Goal: Task Accomplishment & Management: Complete application form

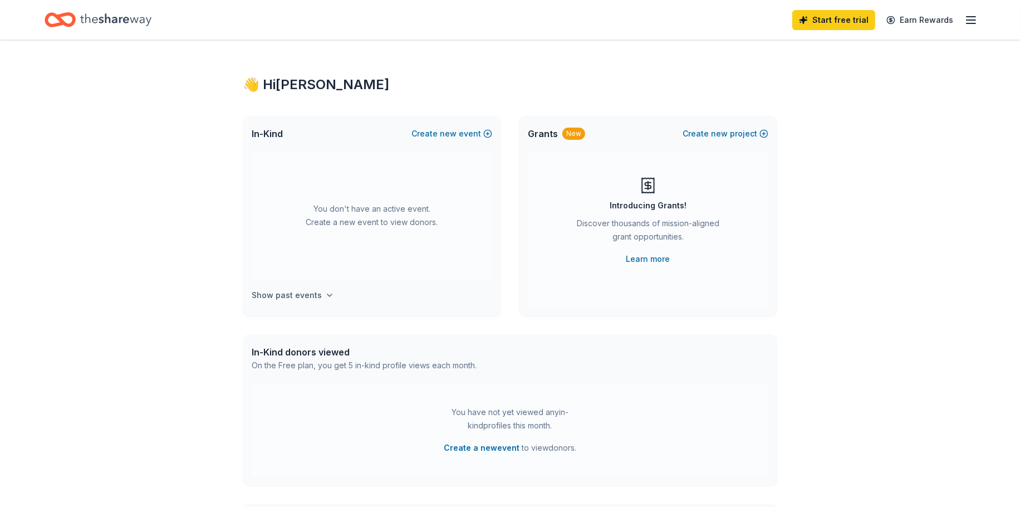
click at [327, 295] on icon "button" at bounding box center [329, 295] width 9 height 9
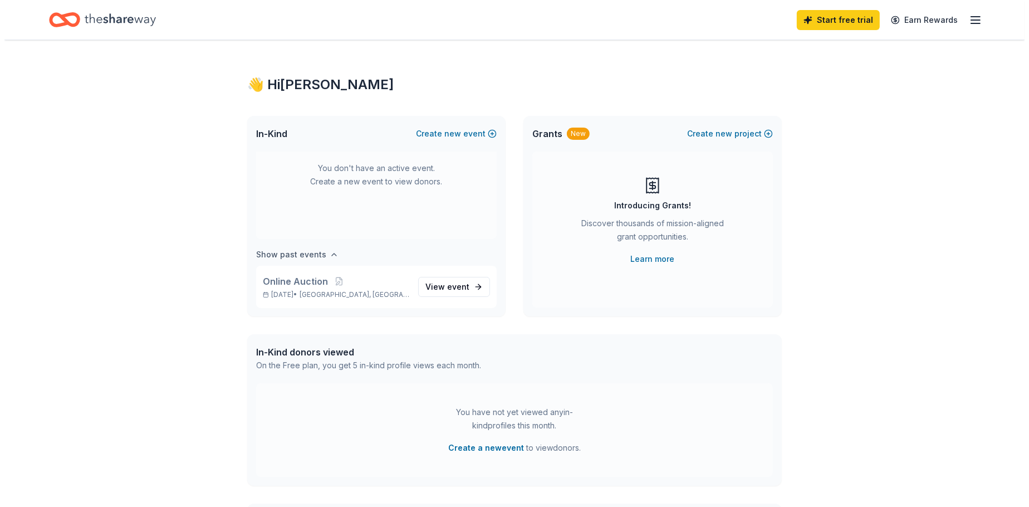
scroll to position [41, 0]
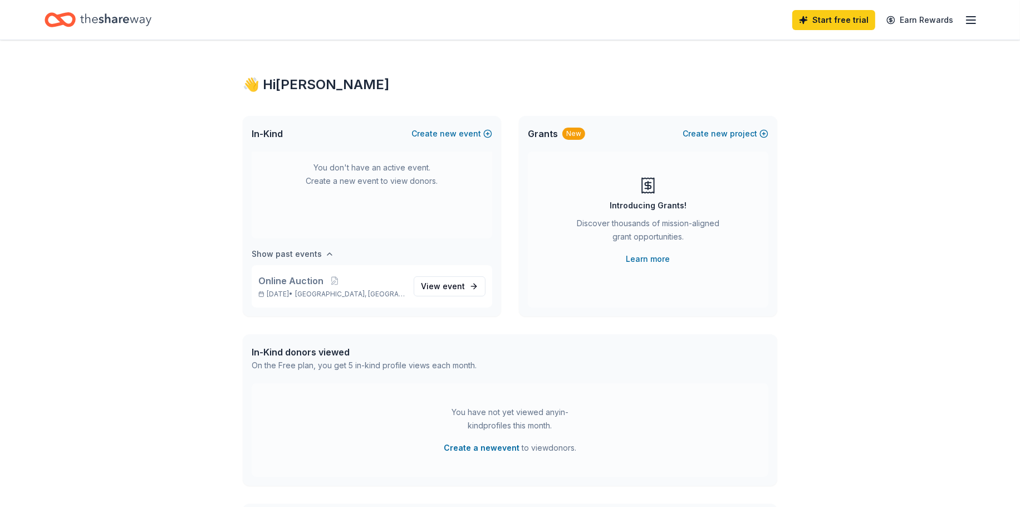
click at [327, 295] on span "Germantown, OH" at bounding box center [350, 294] width 110 height 9
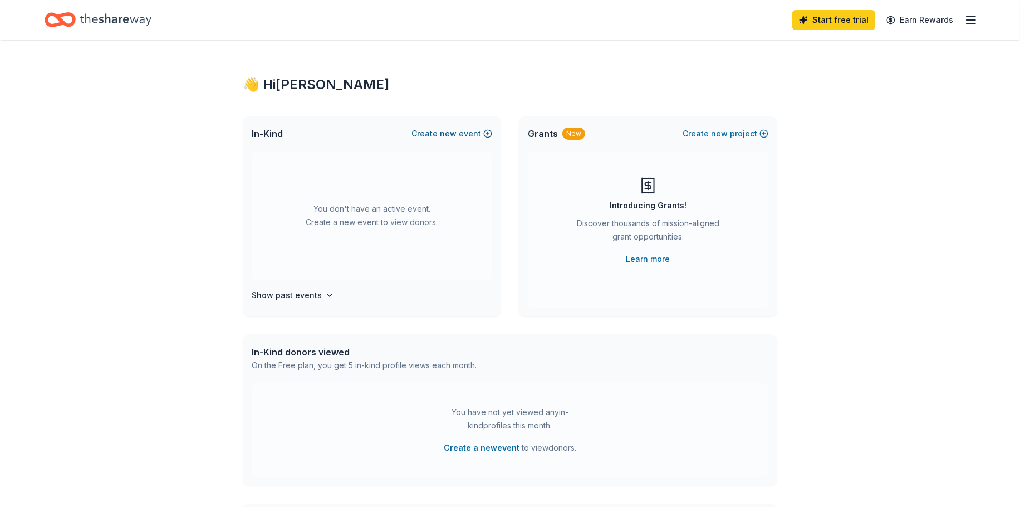
click at [468, 134] on button "Create new event" at bounding box center [452, 133] width 81 height 13
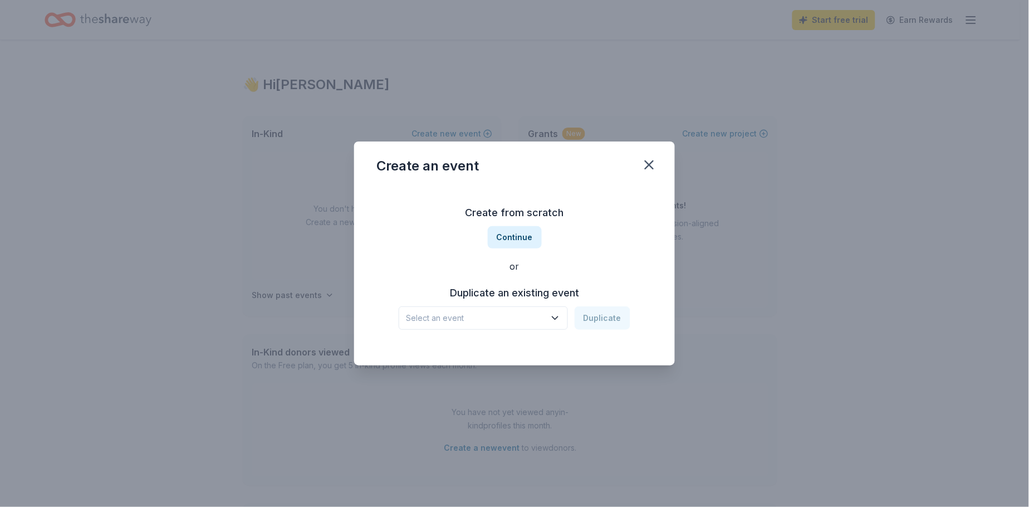
click at [555, 318] on icon "button" at bounding box center [556, 318] width 6 height 3
click at [448, 352] on div "Online Auction" at bounding box center [439, 347] width 57 height 13
click at [597, 321] on button "Duplicate" at bounding box center [603, 317] width 56 height 23
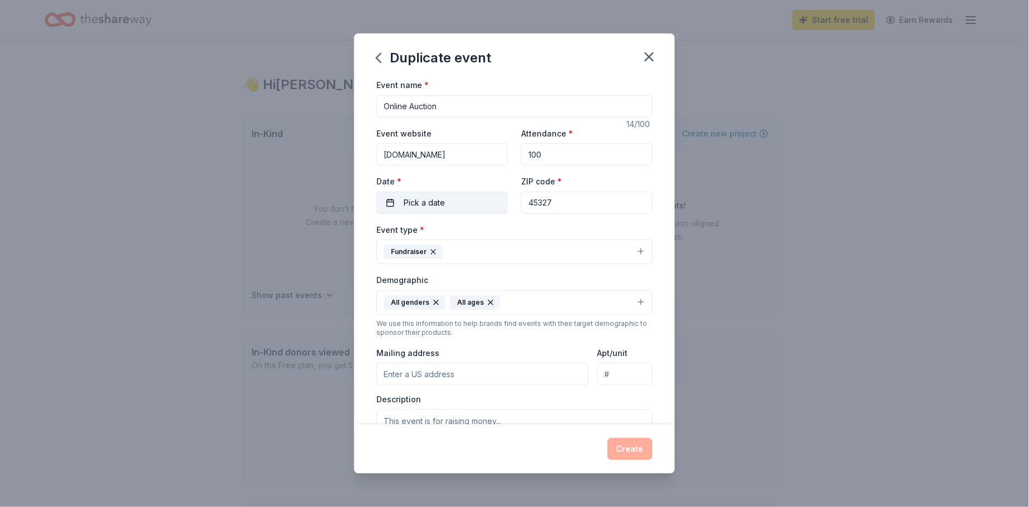
click at [438, 198] on span "Pick a date" at bounding box center [424, 202] width 41 height 13
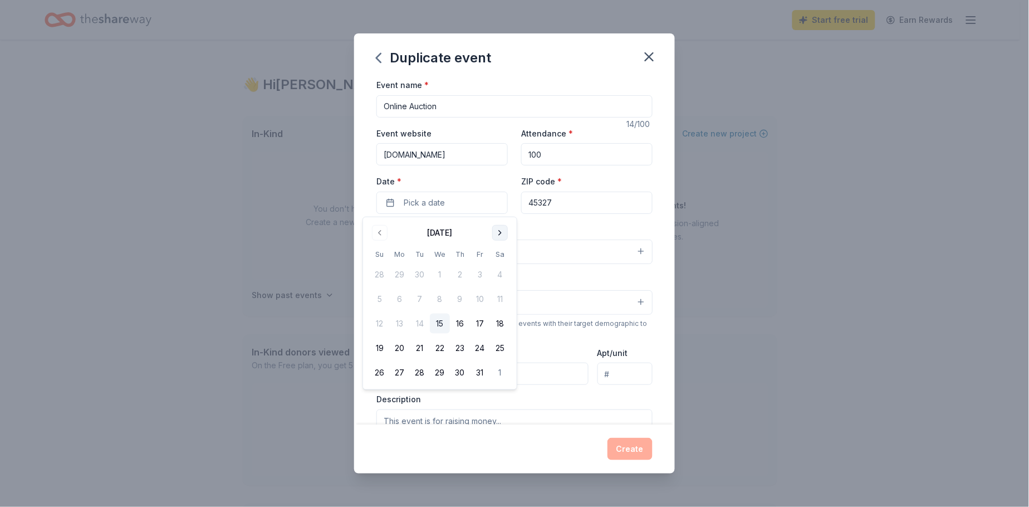
click at [498, 232] on button "Go to next month" at bounding box center [500, 233] width 16 height 16
click at [501, 372] on button "29" at bounding box center [500, 373] width 20 height 20
click at [656, 306] on div "Event name * Online Auction 14 /100 Event website biddingowl.com Attendance * 1…" at bounding box center [514, 251] width 321 height 346
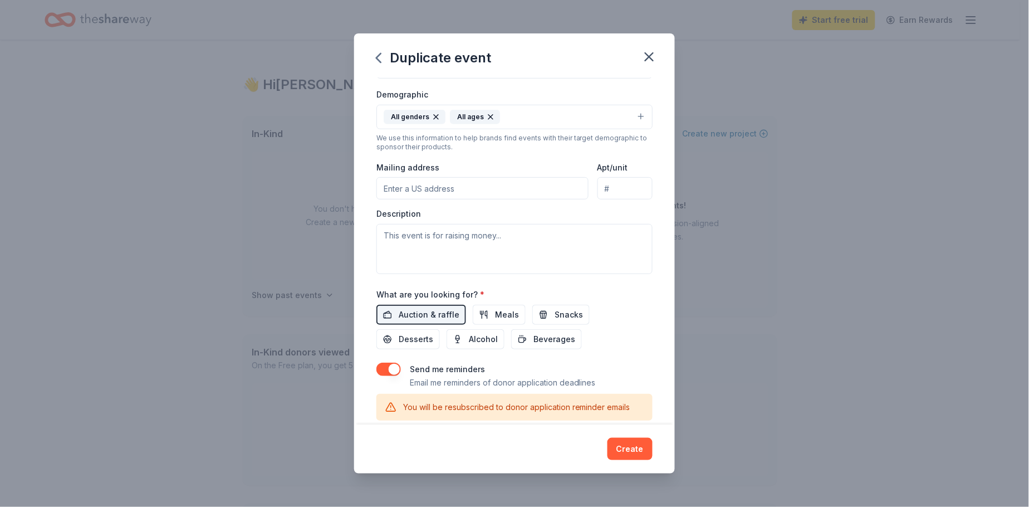
scroll to position [247, 0]
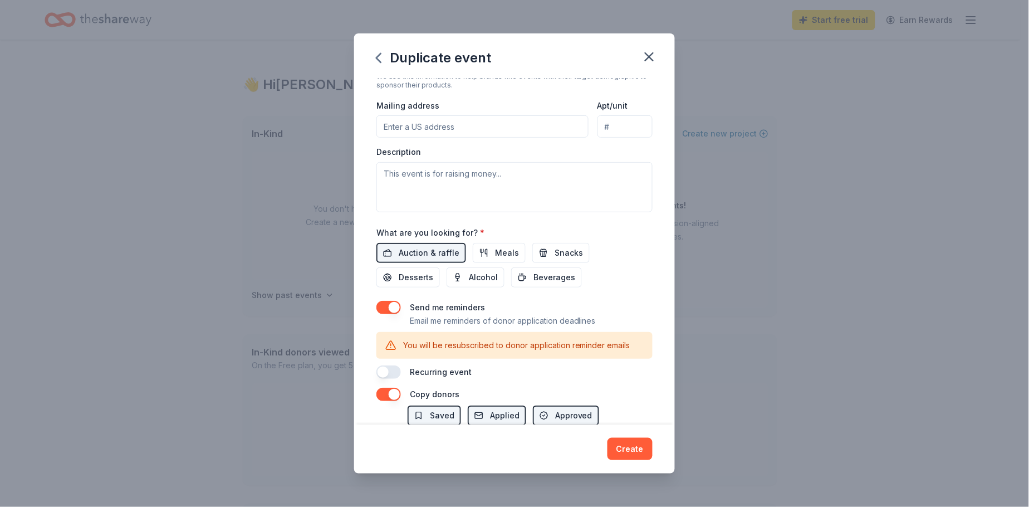
click at [475, 126] on input "Mailing address" at bounding box center [483, 126] width 212 height 22
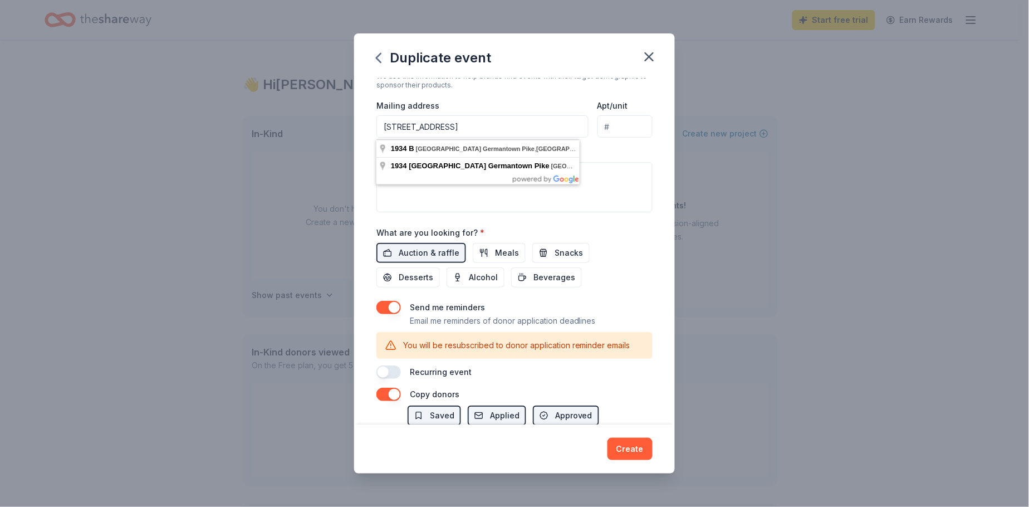
scroll to position [0, 24]
type input "1934 B Dayton Germantown Pike, Germantown, OH 45327"
click at [539, 104] on div "Mailing address 1934 B Dayton Germantown Pike, Germantown, OH 45327" at bounding box center [483, 119] width 212 height 40
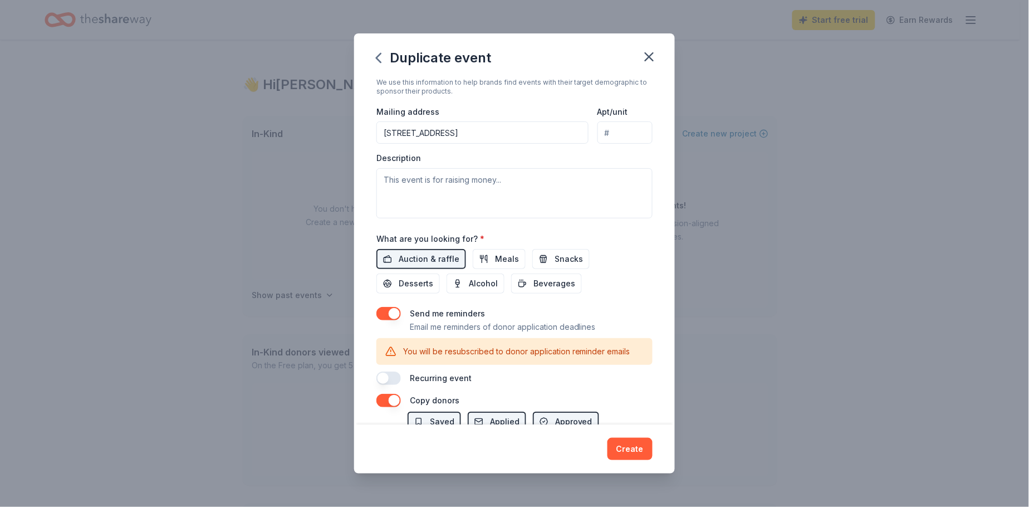
scroll to position [219, 0]
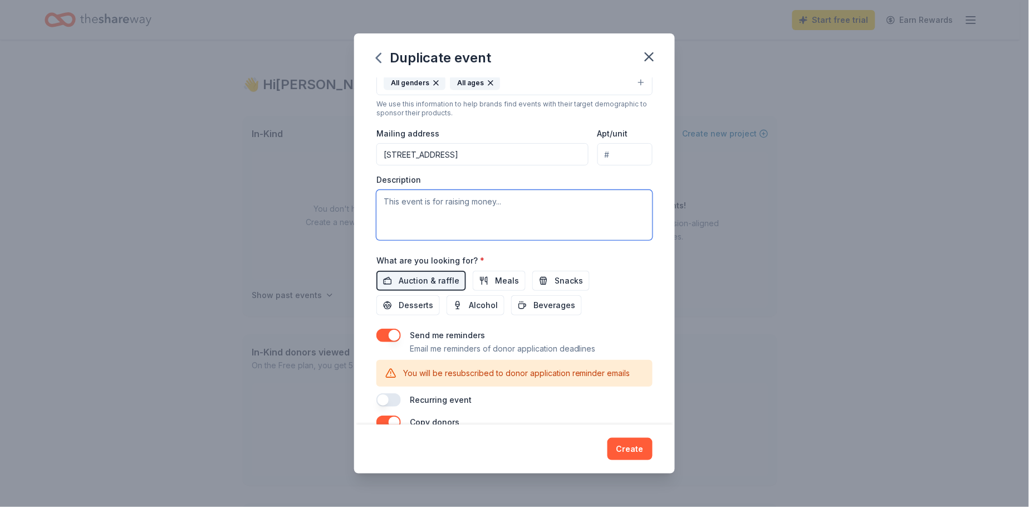
click at [504, 199] on textarea at bounding box center [515, 215] width 276 height 50
click at [516, 204] on textarea at bounding box center [515, 215] width 276 height 50
click at [515, 203] on textarea at bounding box center [515, 215] width 276 height 50
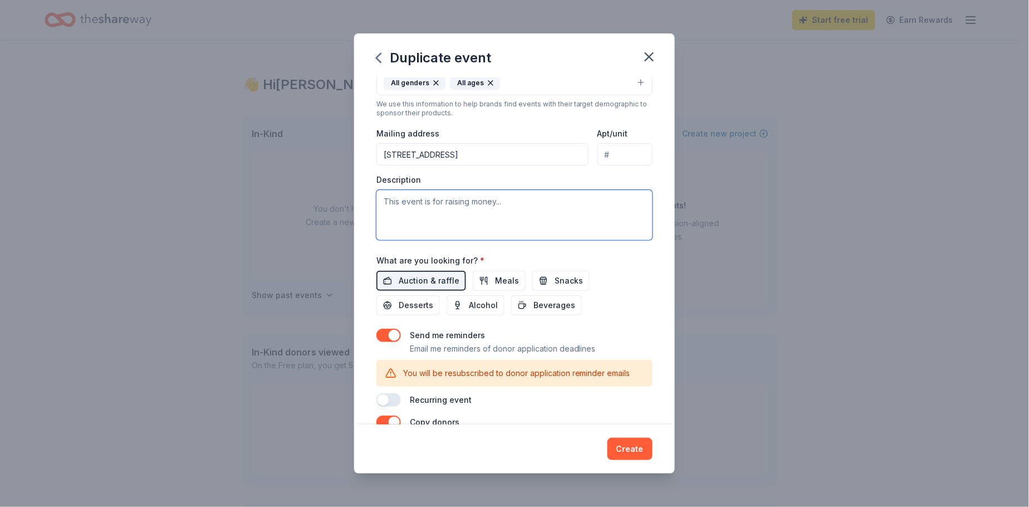
click at [515, 203] on textarea at bounding box center [515, 215] width 276 height 50
type textarea "T"
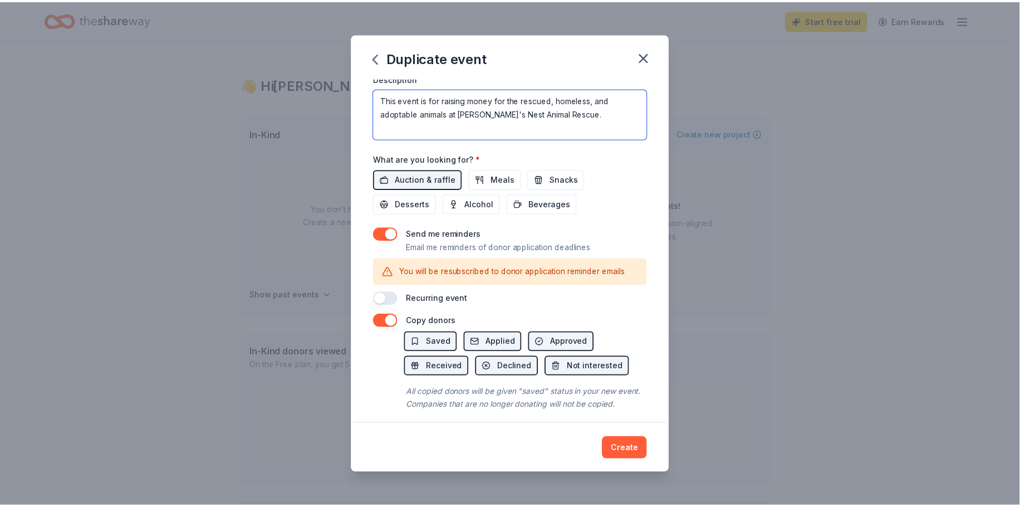
scroll to position [343, 0]
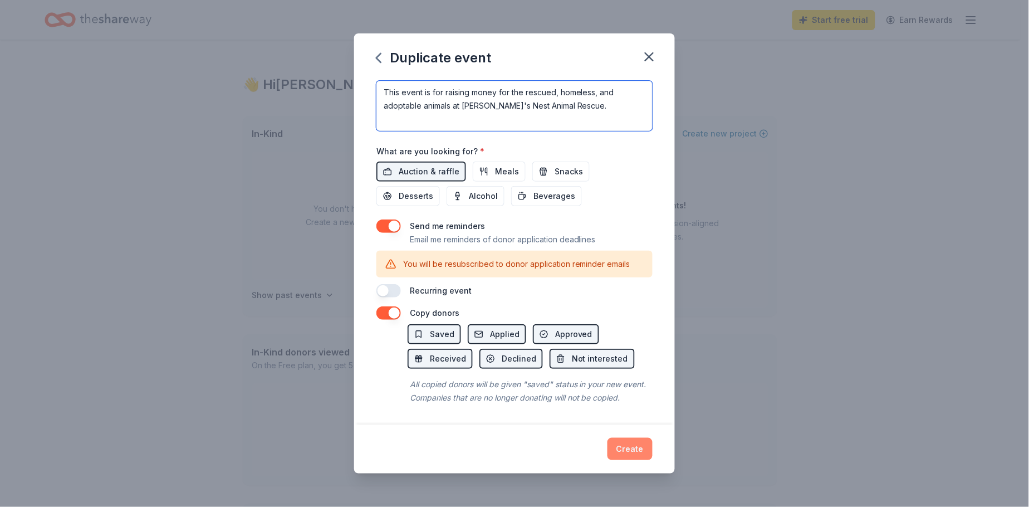
type textarea "This event is for raising money for the rescued, homeless, and adoptable animal…"
click at [629, 448] on button "Create" at bounding box center [630, 449] width 45 height 22
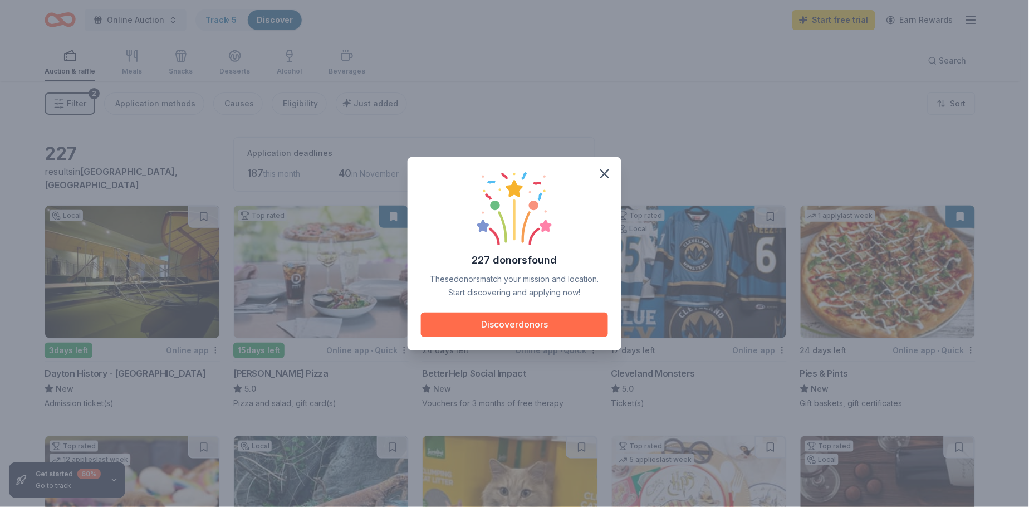
click at [553, 324] on button "Discover donors" at bounding box center [514, 324] width 187 height 25
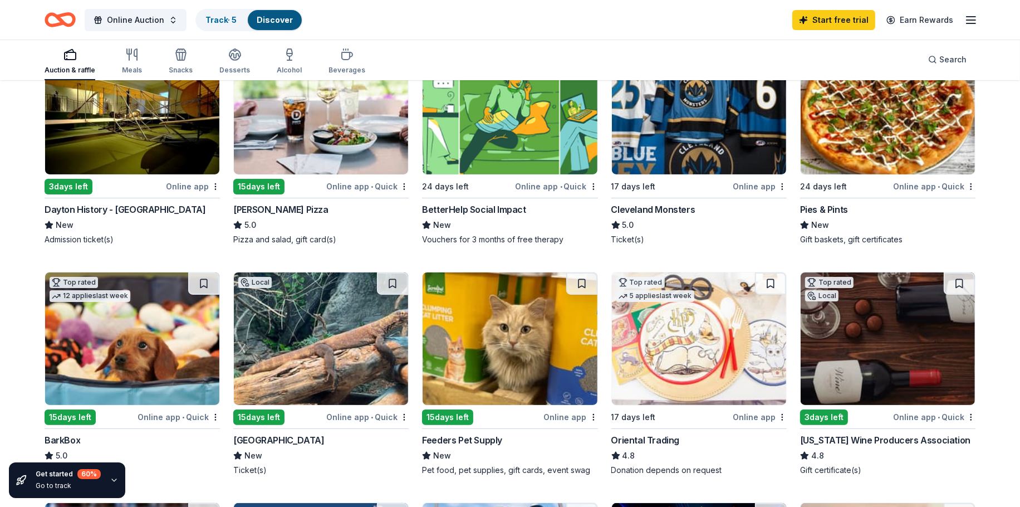
scroll to position [124, 0]
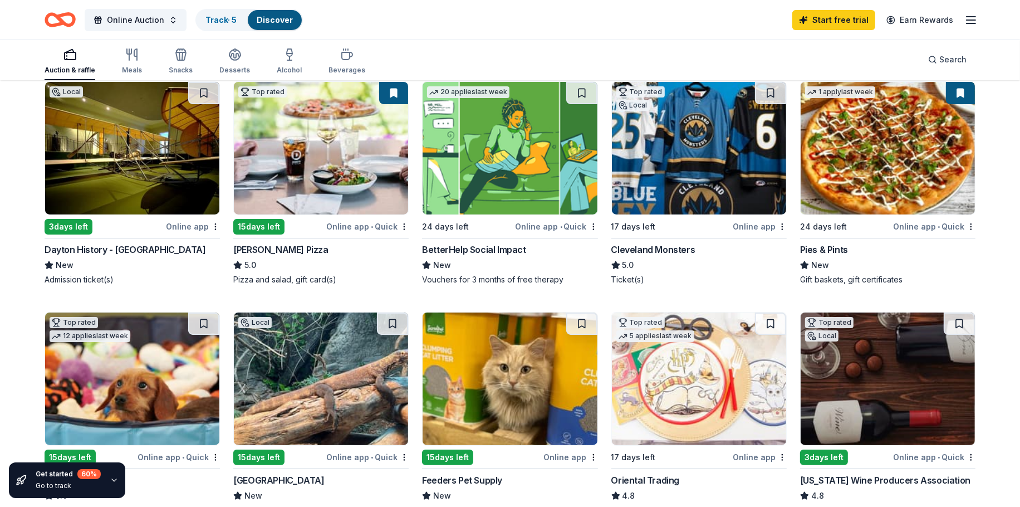
click at [133, 248] on div "Dayton History - Carillon Historical Park" at bounding box center [125, 249] width 161 height 13
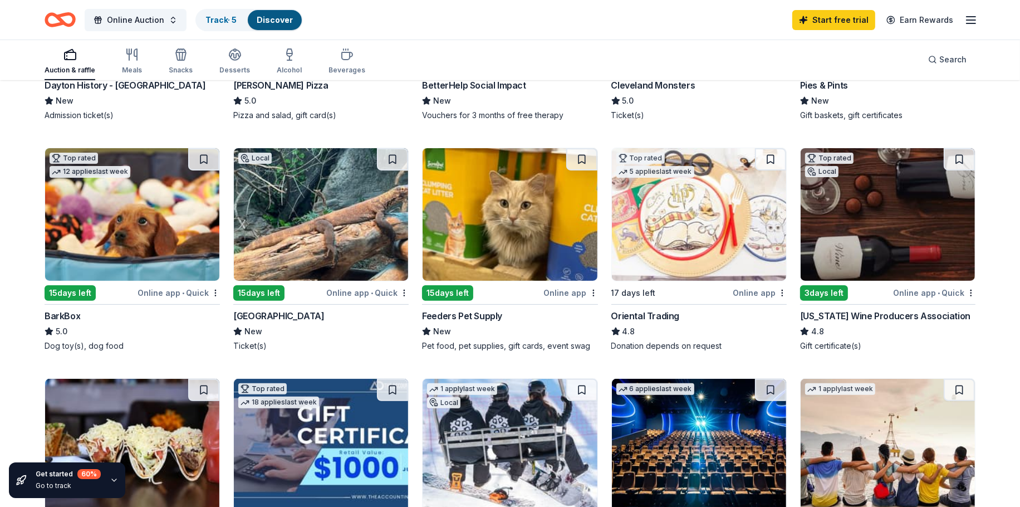
scroll to position [309, 0]
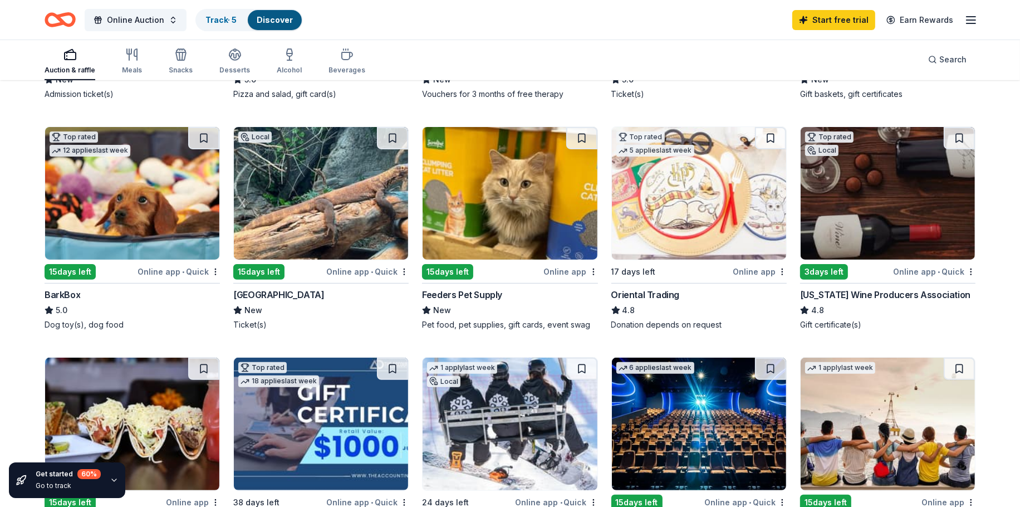
click at [69, 291] on div "BarkBox" at bounding box center [63, 294] width 36 height 13
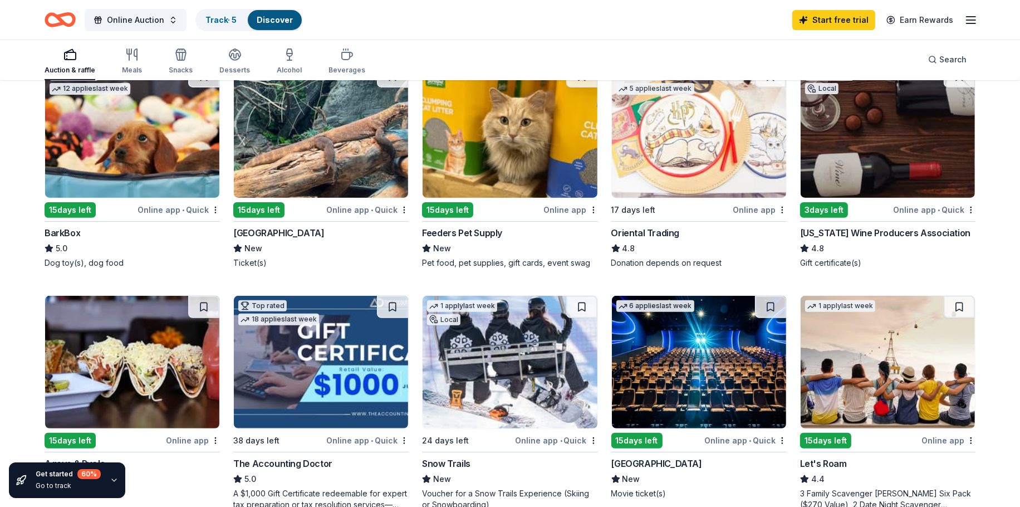
scroll to position [433, 0]
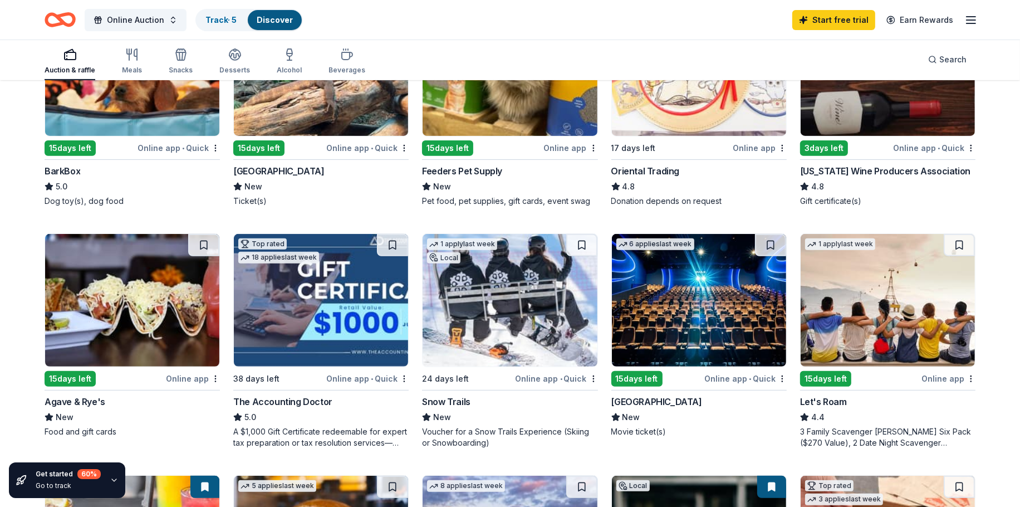
click at [90, 399] on div "Agave & Rye's" at bounding box center [75, 401] width 61 height 13
click at [643, 396] on div "Cinépolis" at bounding box center [657, 401] width 91 height 13
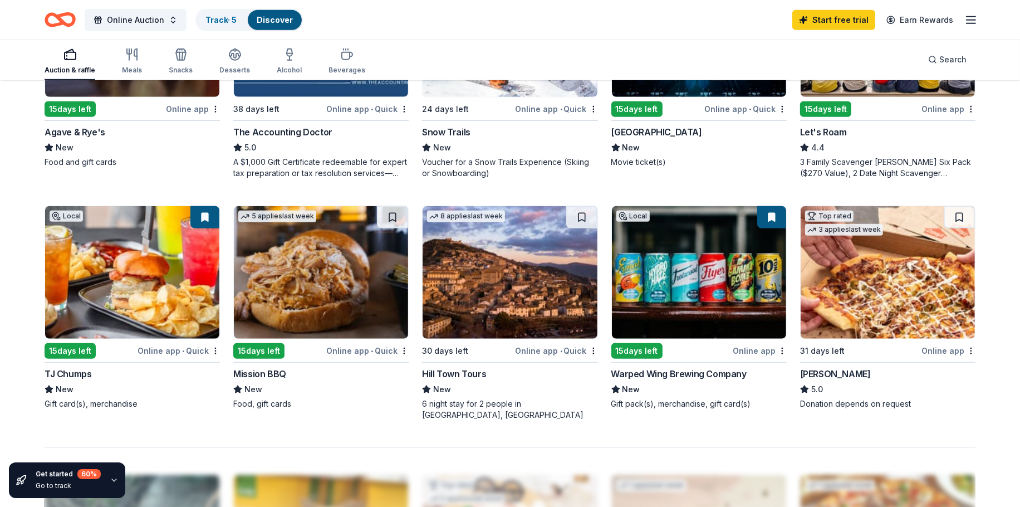
scroll to position [681, 0]
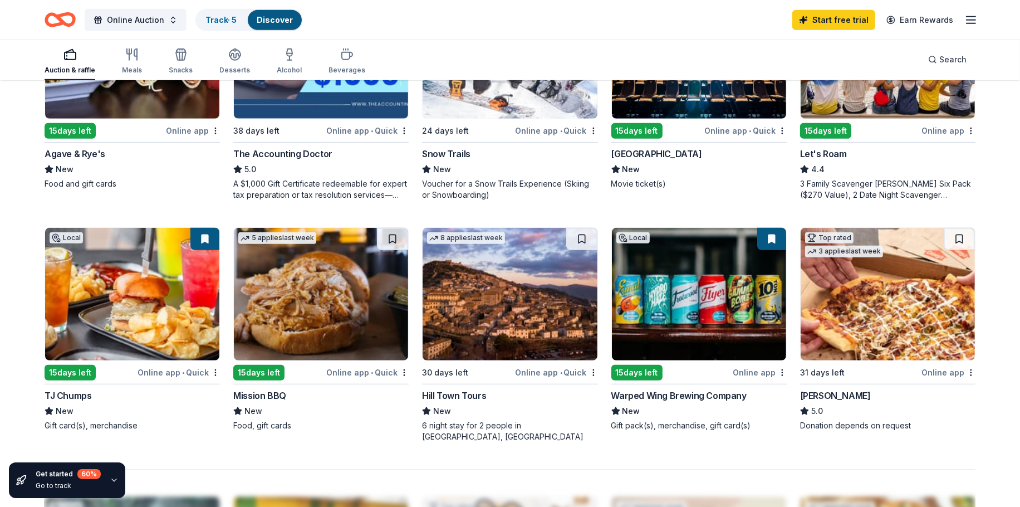
click at [277, 391] on div "Mission BBQ" at bounding box center [259, 395] width 53 height 13
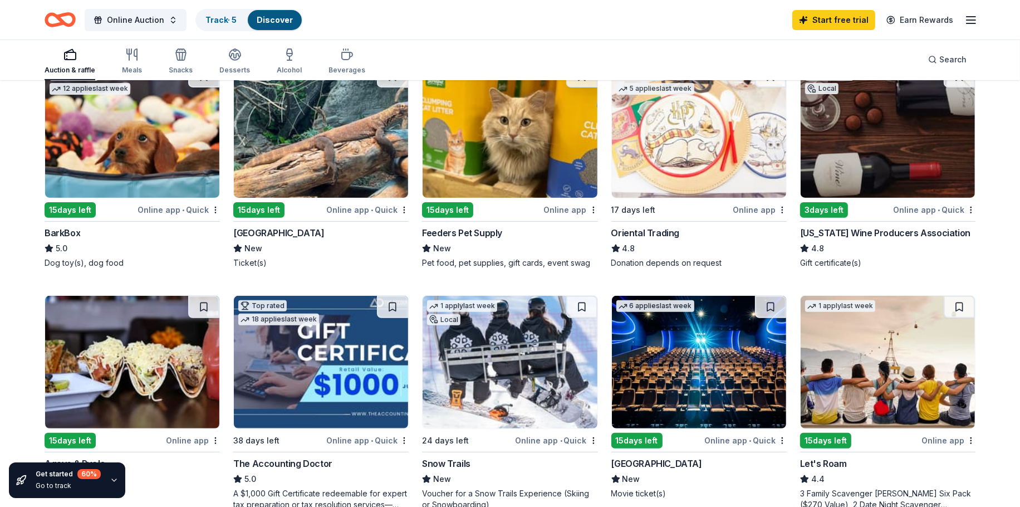
scroll to position [309, 0]
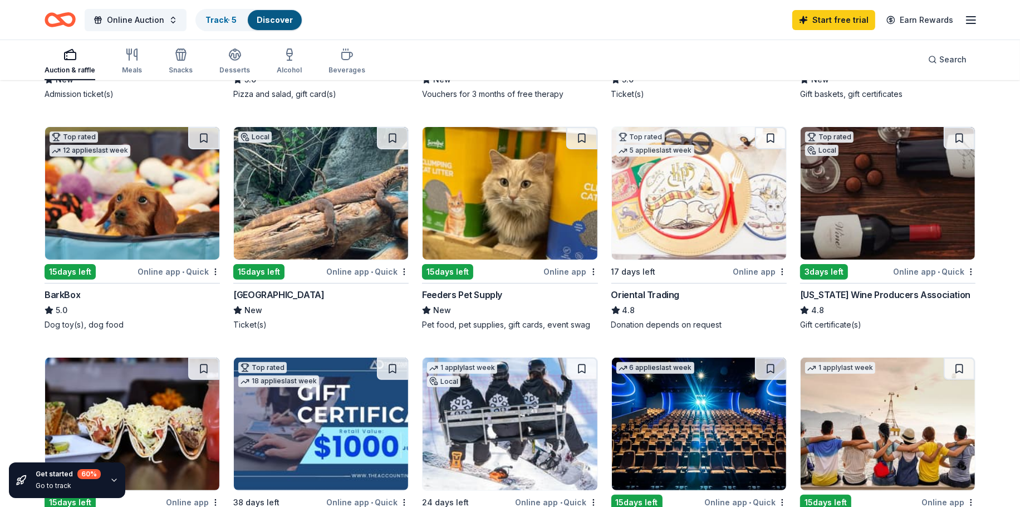
click at [662, 292] on div "Oriental Trading" at bounding box center [646, 294] width 69 height 13
click at [748, 270] on div "Online app" at bounding box center [760, 272] width 54 height 14
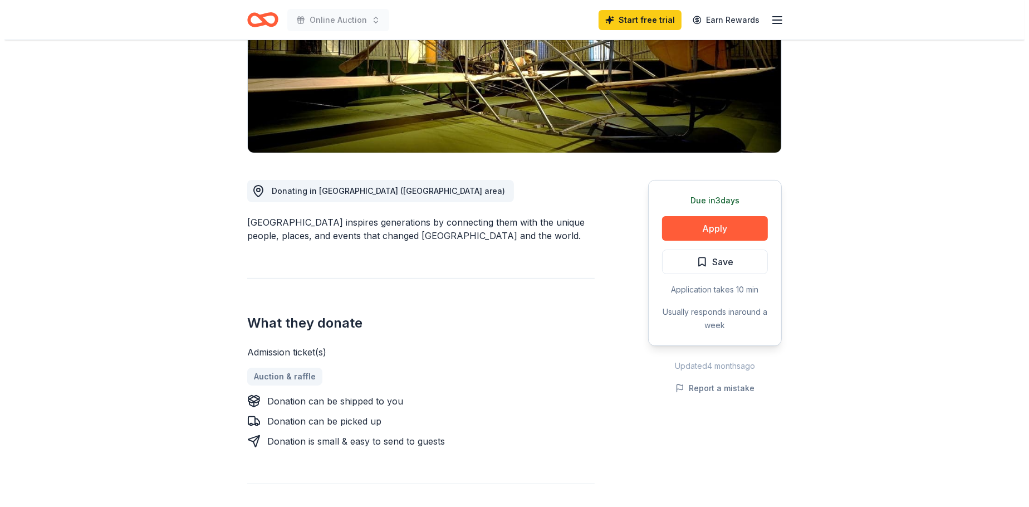
scroll to position [247, 0]
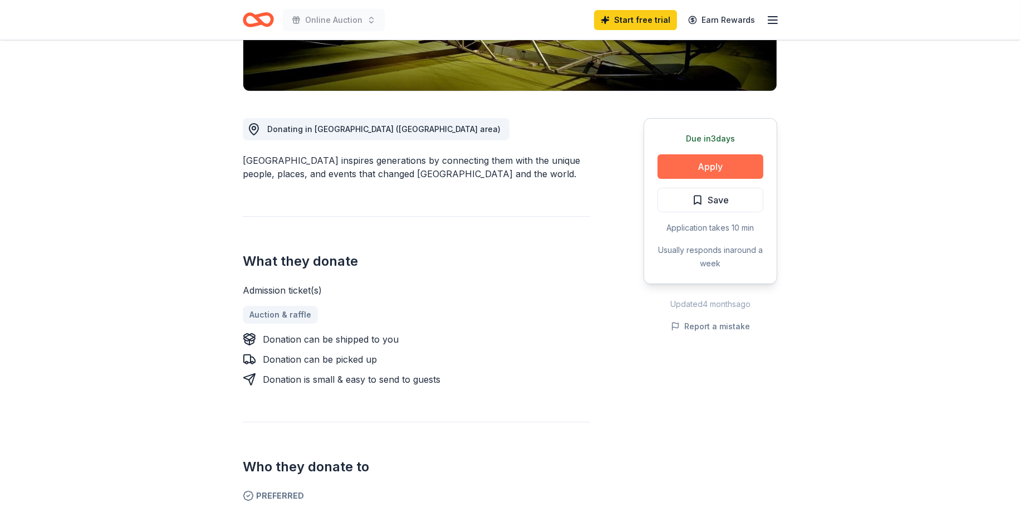
click at [711, 166] on button "Apply" at bounding box center [711, 166] width 106 height 25
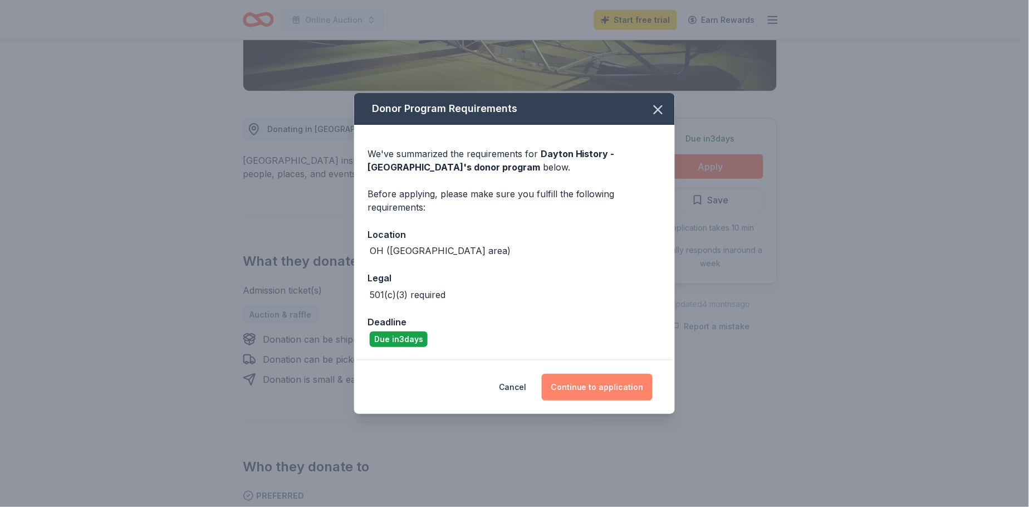
click at [610, 387] on button "Continue to application" at bounding box center [597, 387] width 111 height 27
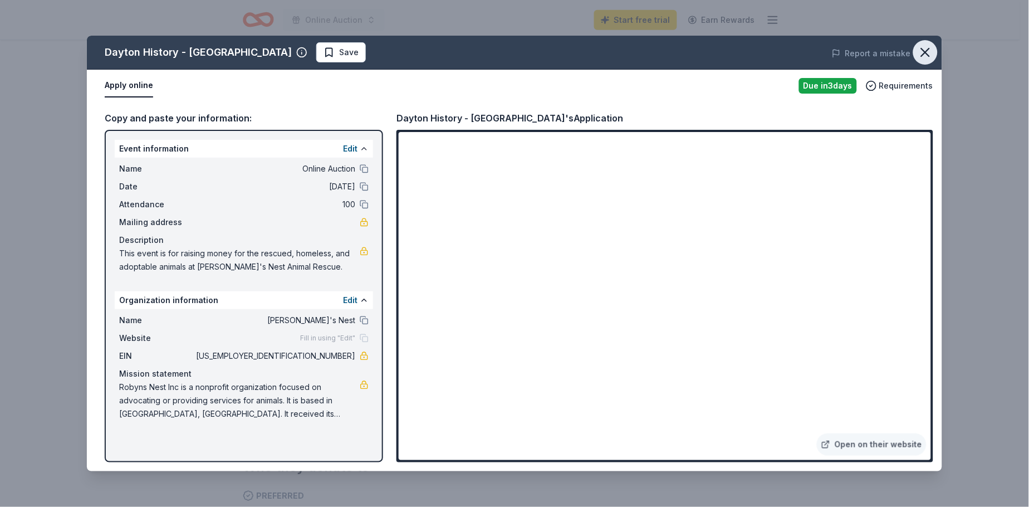
click at [927, 54] on icon "button" at bounding box center [926, 52] width 8 height 8
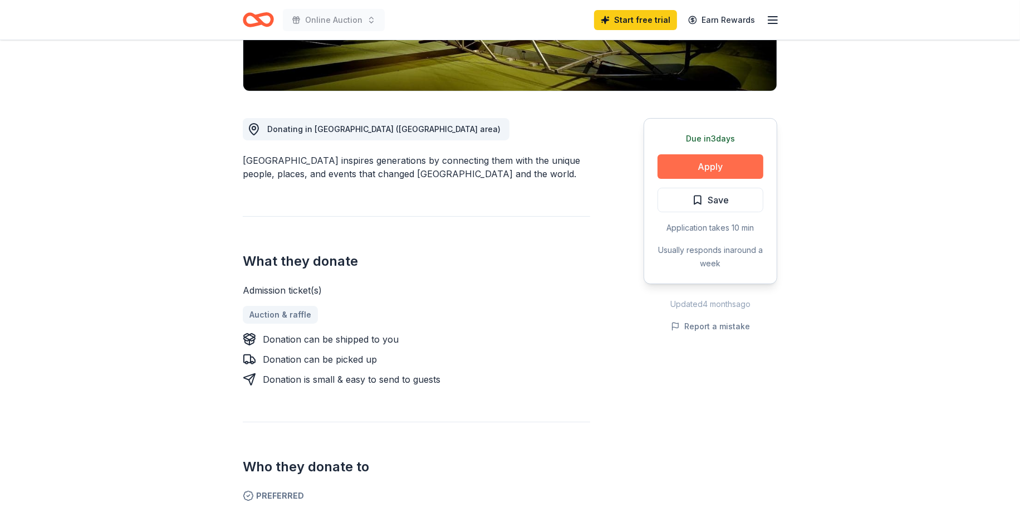
click at [714, 165] on button "Apply" at bounding box center [711, 166] width 106 height 25
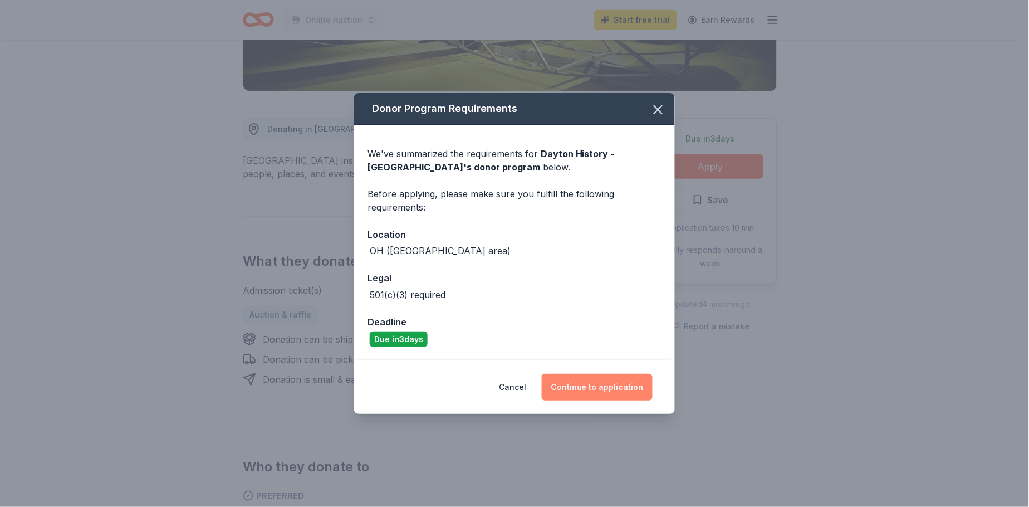
click at [604, 387] on button "Continue to application" at bounding box center [597, 387] width 111 height 27
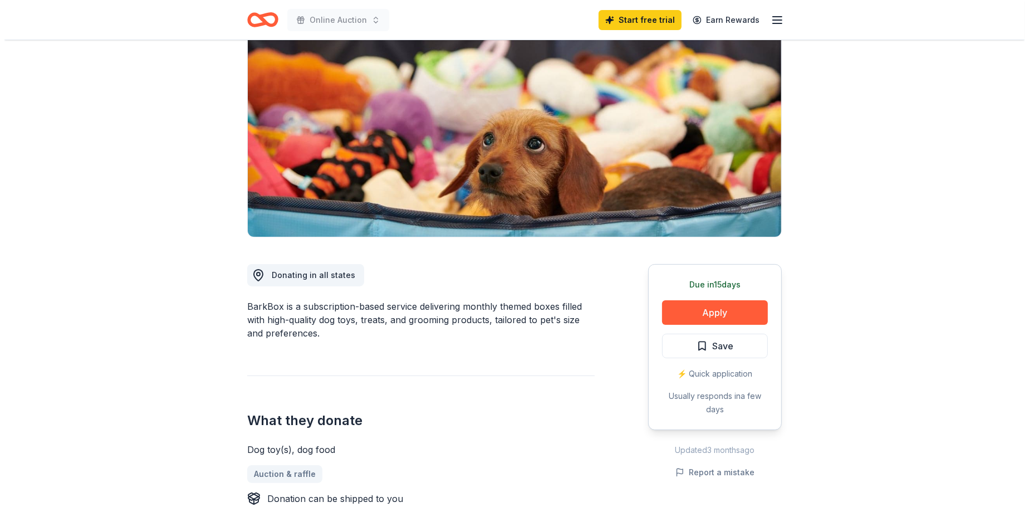
scroll to position [124, 0]
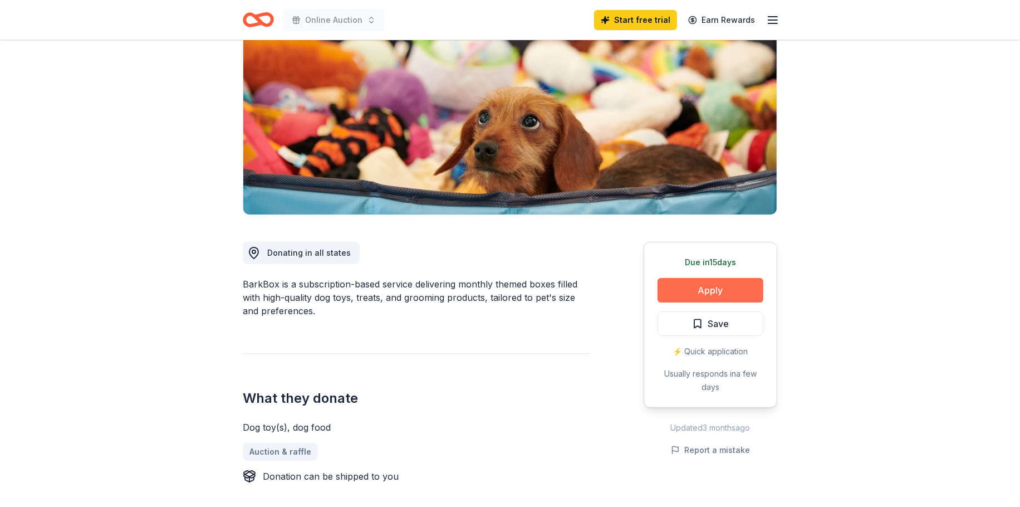
click at [715, 289] on button "Apply" at bounding box center [711, 290] width 106 height 25
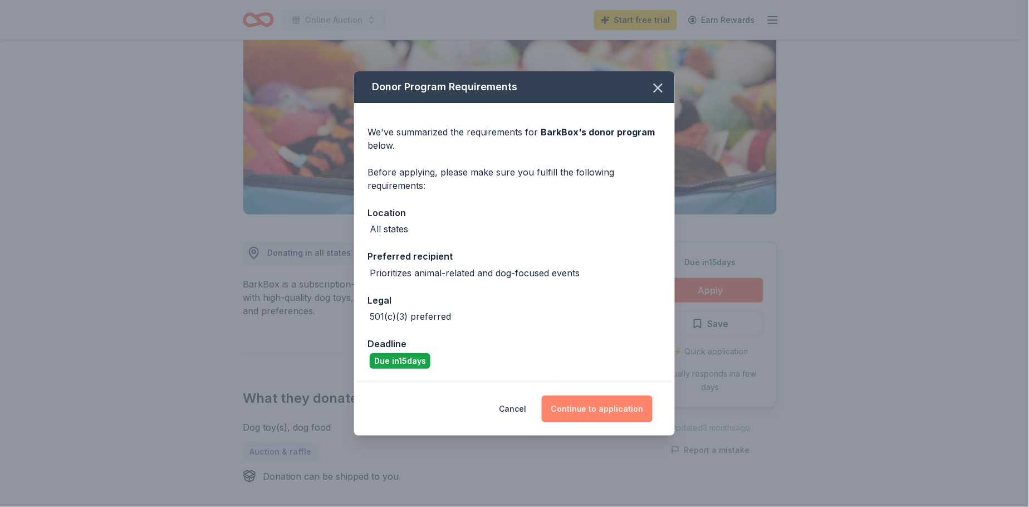
click at [598, 404] on button "Continue to application" at bounding box center [597, 408] width 111 height 27
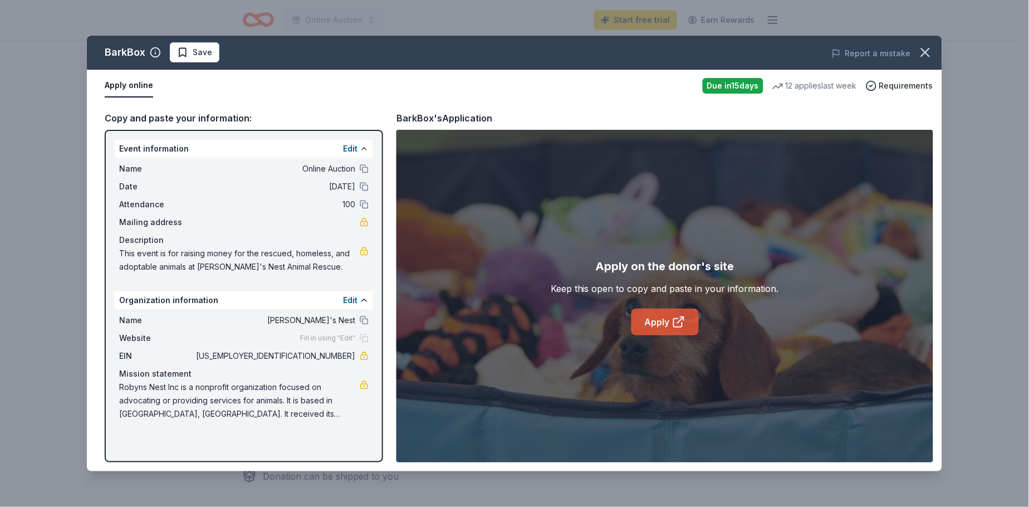
click at [654, 319] on link "Apply" at bounding box center [665, 322] width 67 height 27
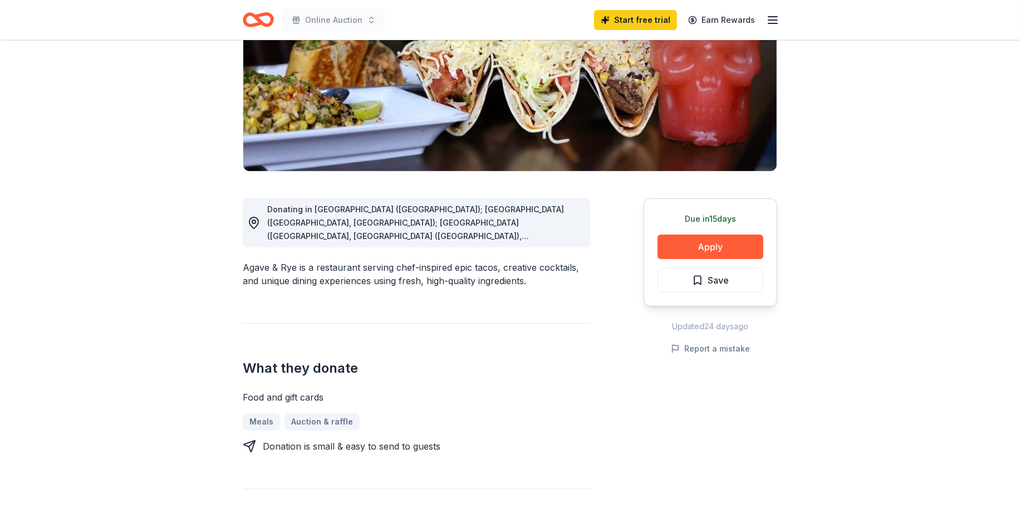
scroll to position [185, 0]
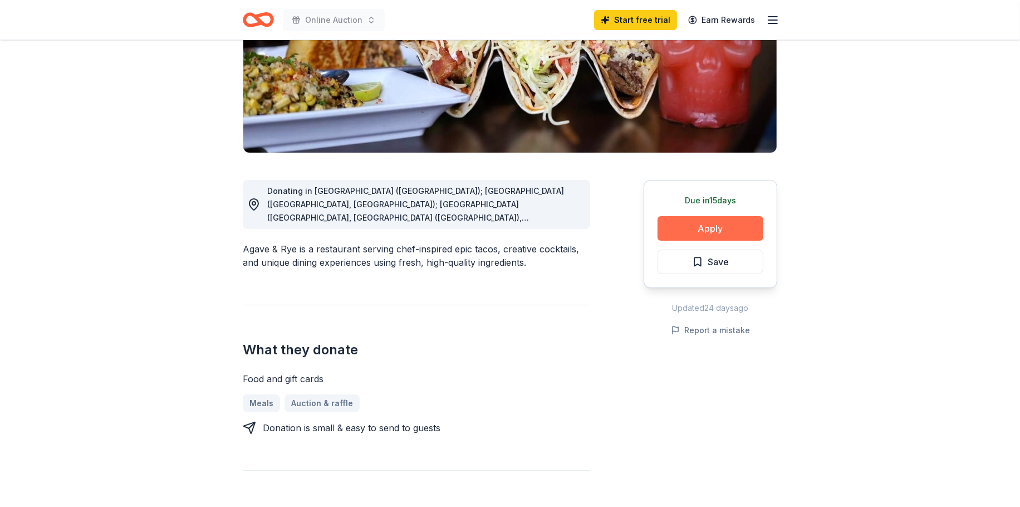
click at [711, 228] on button "Apply" at bounding box center [711, 228] width 106 height 25
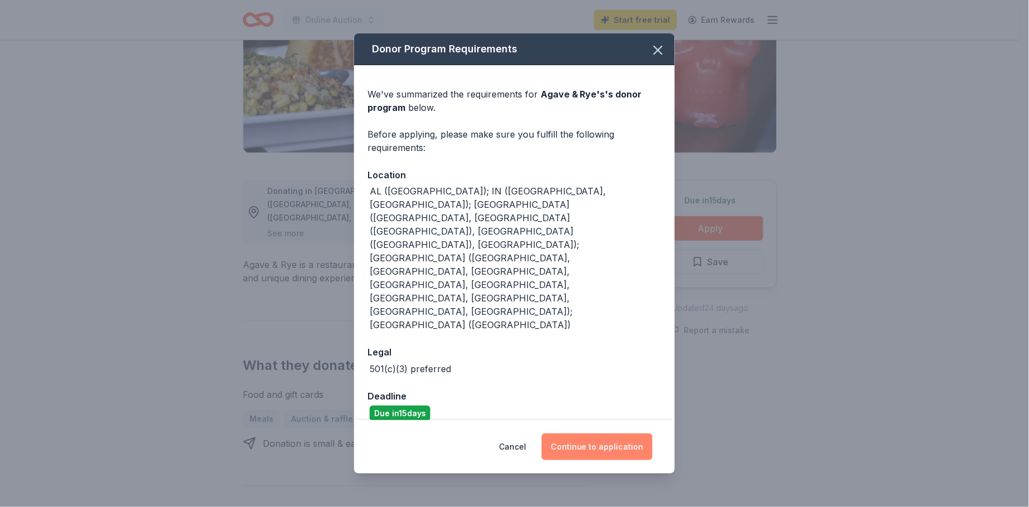
click at [596, 433] on button "Continue to application" at bounding box center [597, 446] width 111 height 27
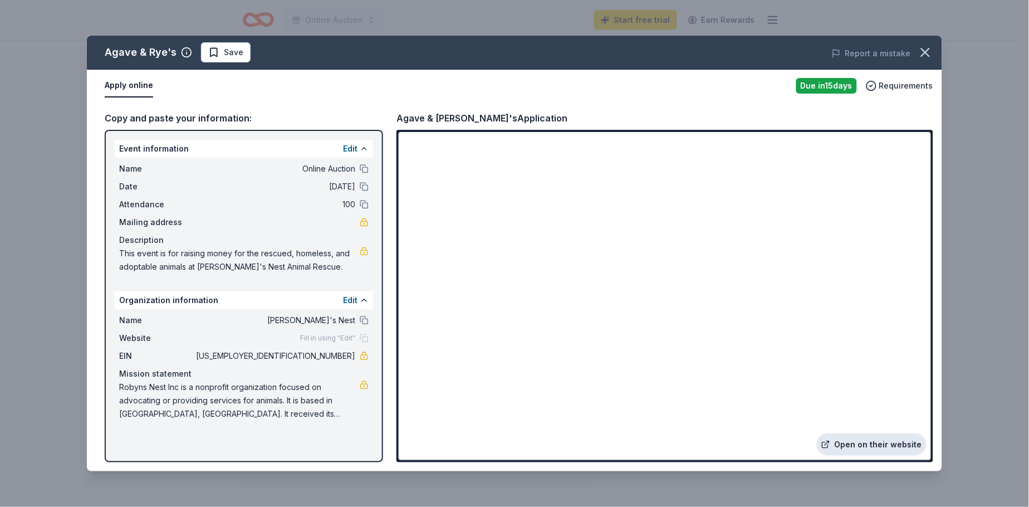
click at [888, 443] on link "Open on their website" at bounding box center [872, 444] width 110 height 22
click at [925, 52] on icon "button" at bounding box center [926, 52] width 8 height 8
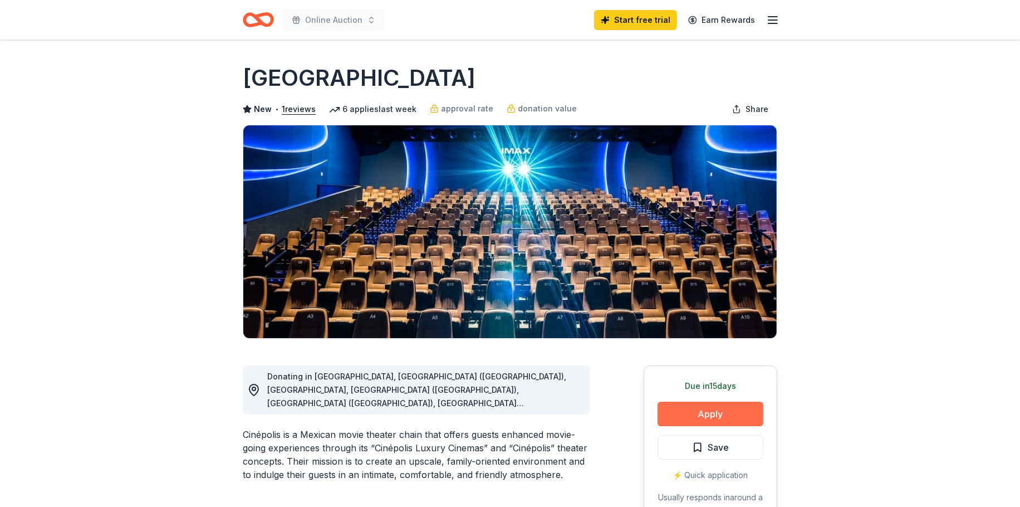
click at [710, 413] on button "Apply" at bounding box center [711, 414] width 106 height 25
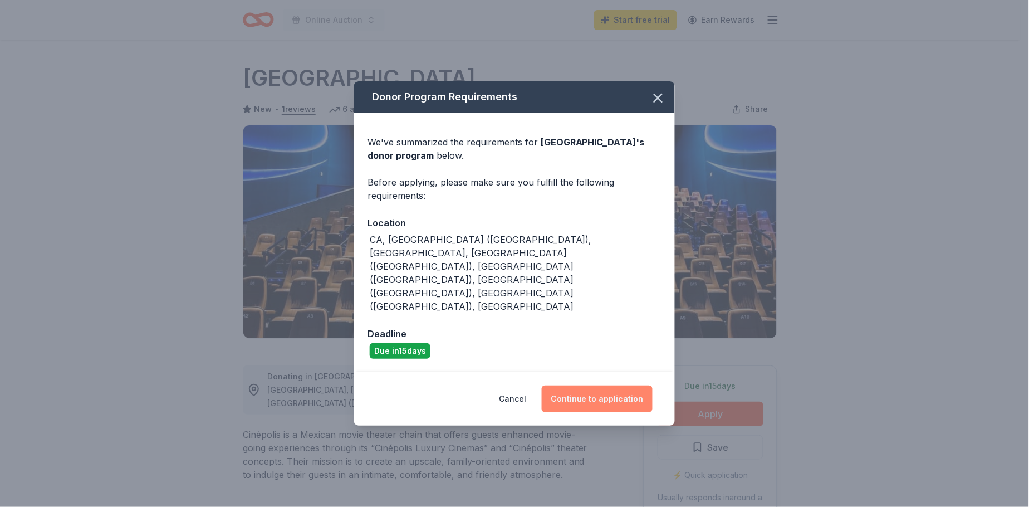
click at [603, 385] on button "Continue to application" at bounding box center [597, 398] width 111 height 27
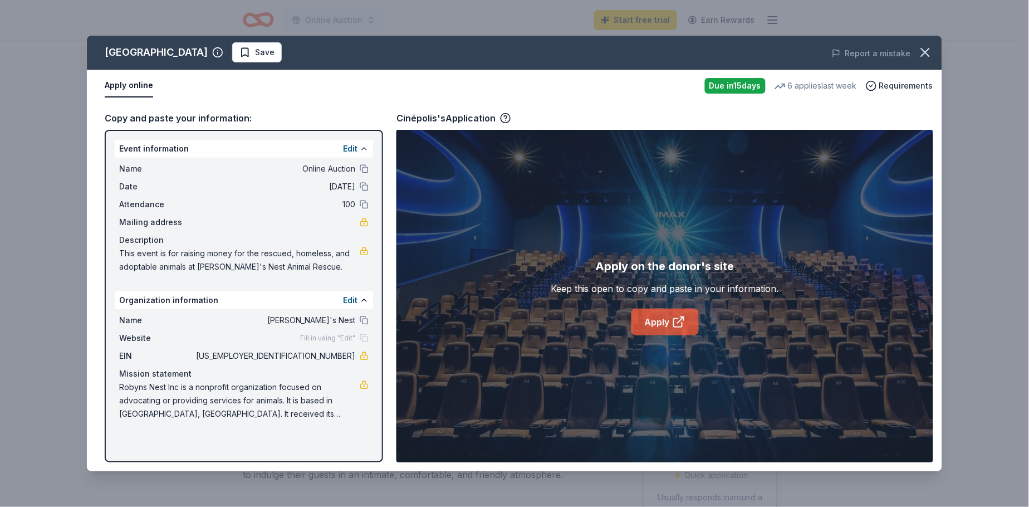
click at [659, 320] on link "Apply" at bounding box center [665, 322] width 67 height 27
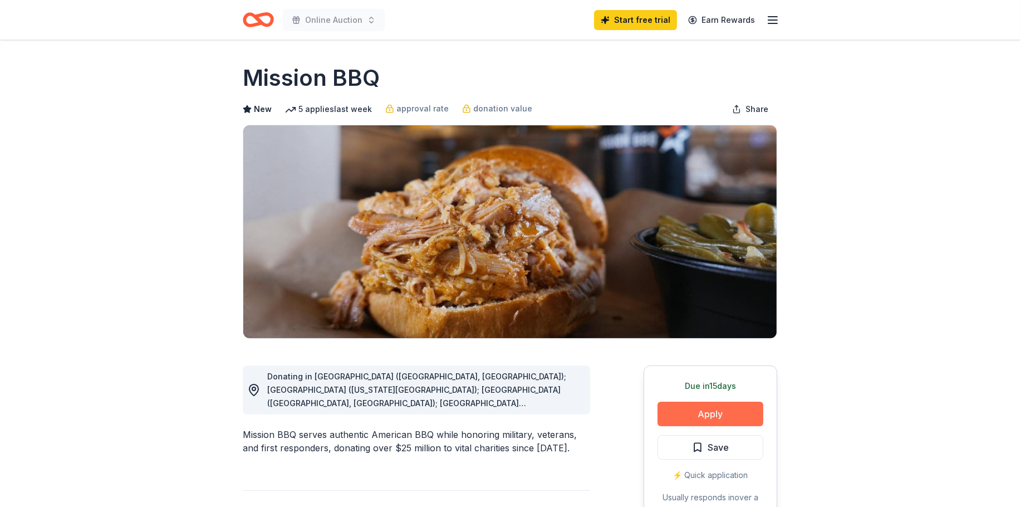
click at [715, 416] on button "Apply" at bounding box center [711, 414] width 106 height 25
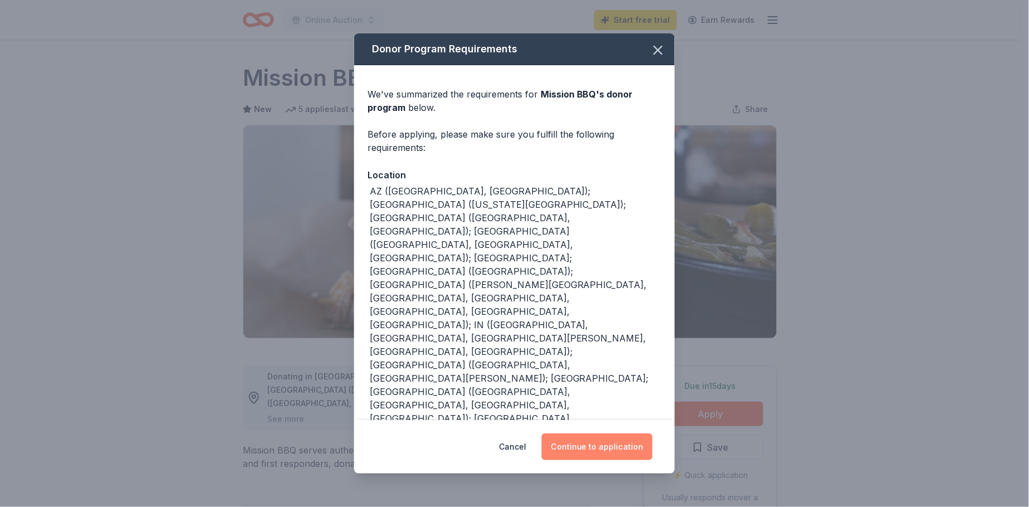
click at [594, 444] on button "Continue to application" at bounding box center [597, 446] width 111 height 27
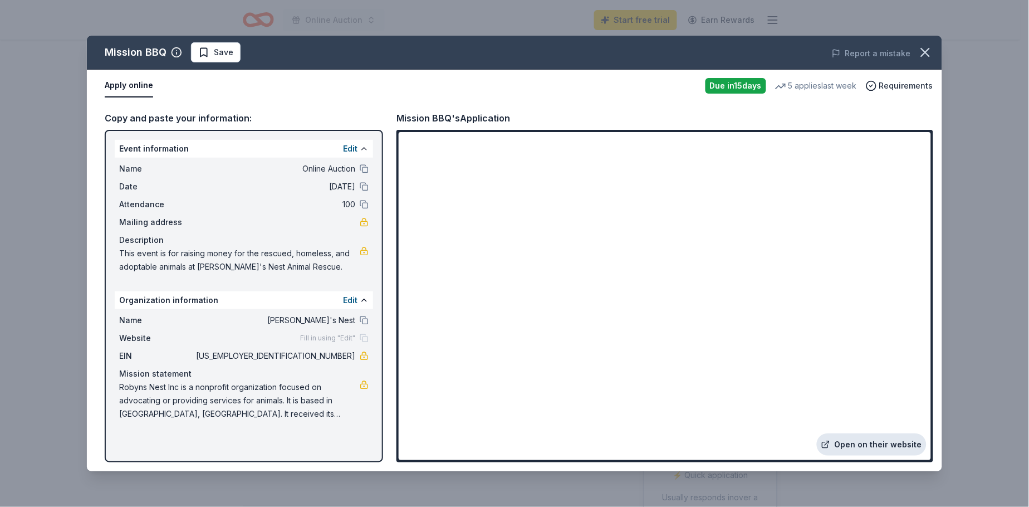
click at [870, 442] on link "Open on their website" at bounding box center [872, 444] width 110 height 22
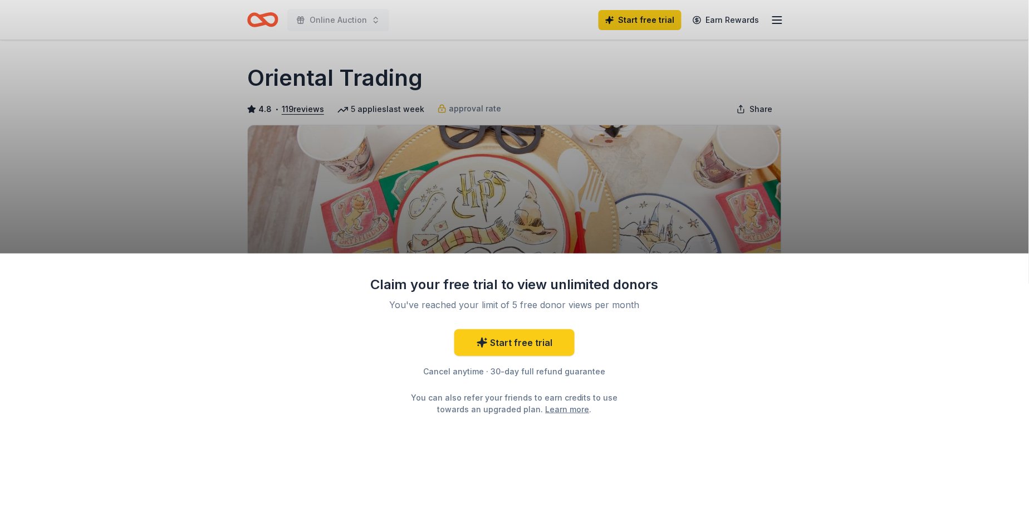
click at [848, 201] on div "Claim your free trial to view unlimited donors You've reached your limit of 5 f…" at bounding box center [514, 253] width 1029 height 507
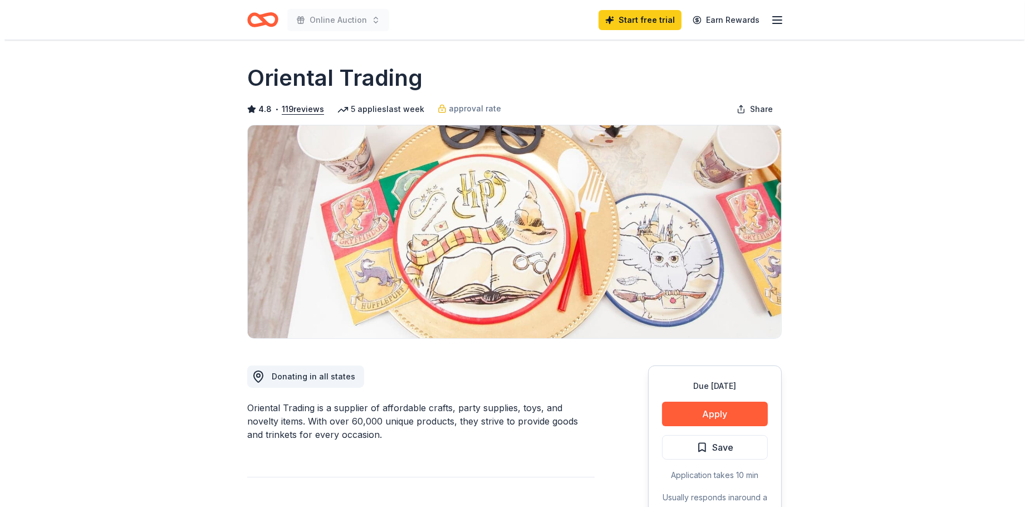
scroll to position [62, 0]
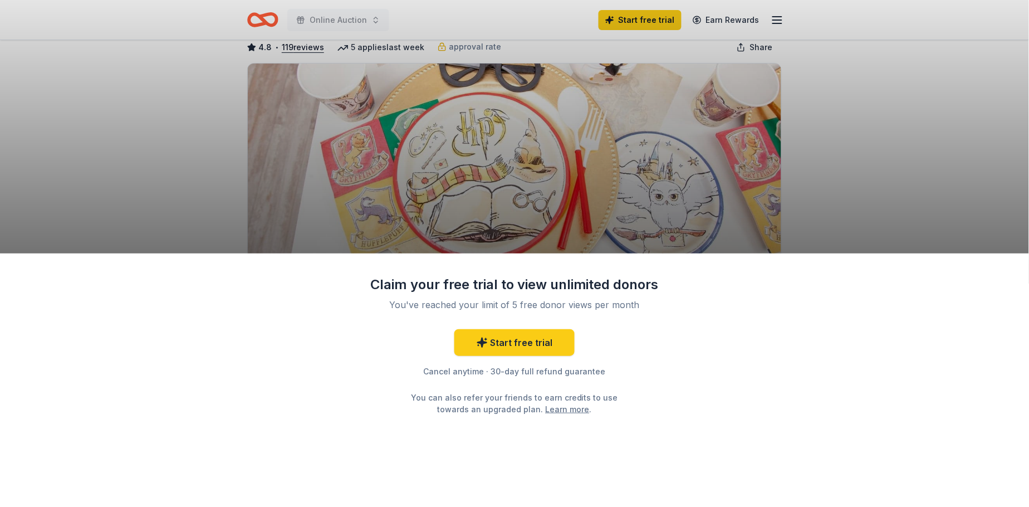
click at [817, 195] on div "Claim your free trial to view unlimited donors You've reached your limit of 5 f…" at bounding box center [514, 253] width 1029 height 507
